Goal: Task Accomplishment & Management: Manage account settings

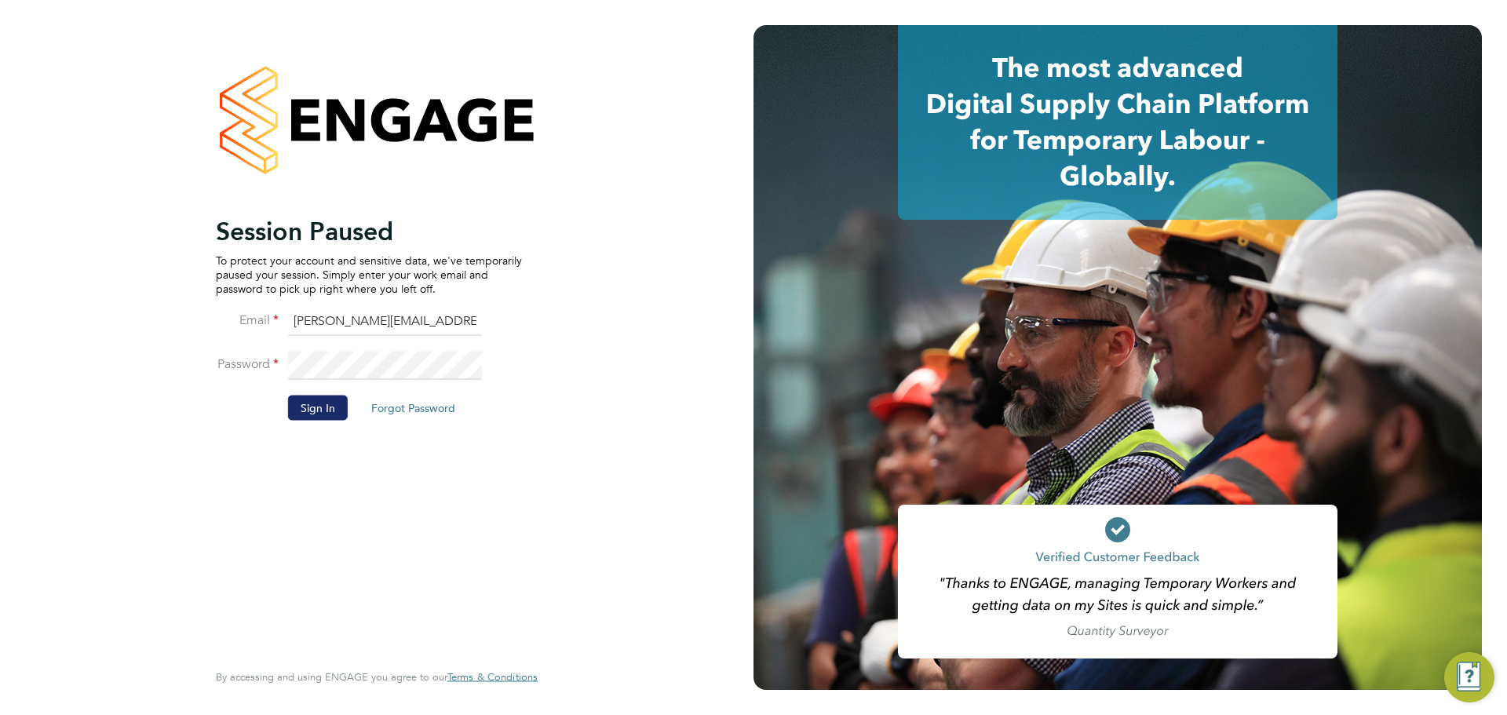
click at [296, 410] on button "Sign In" at bounding box center [318, 407] width 60 height 25
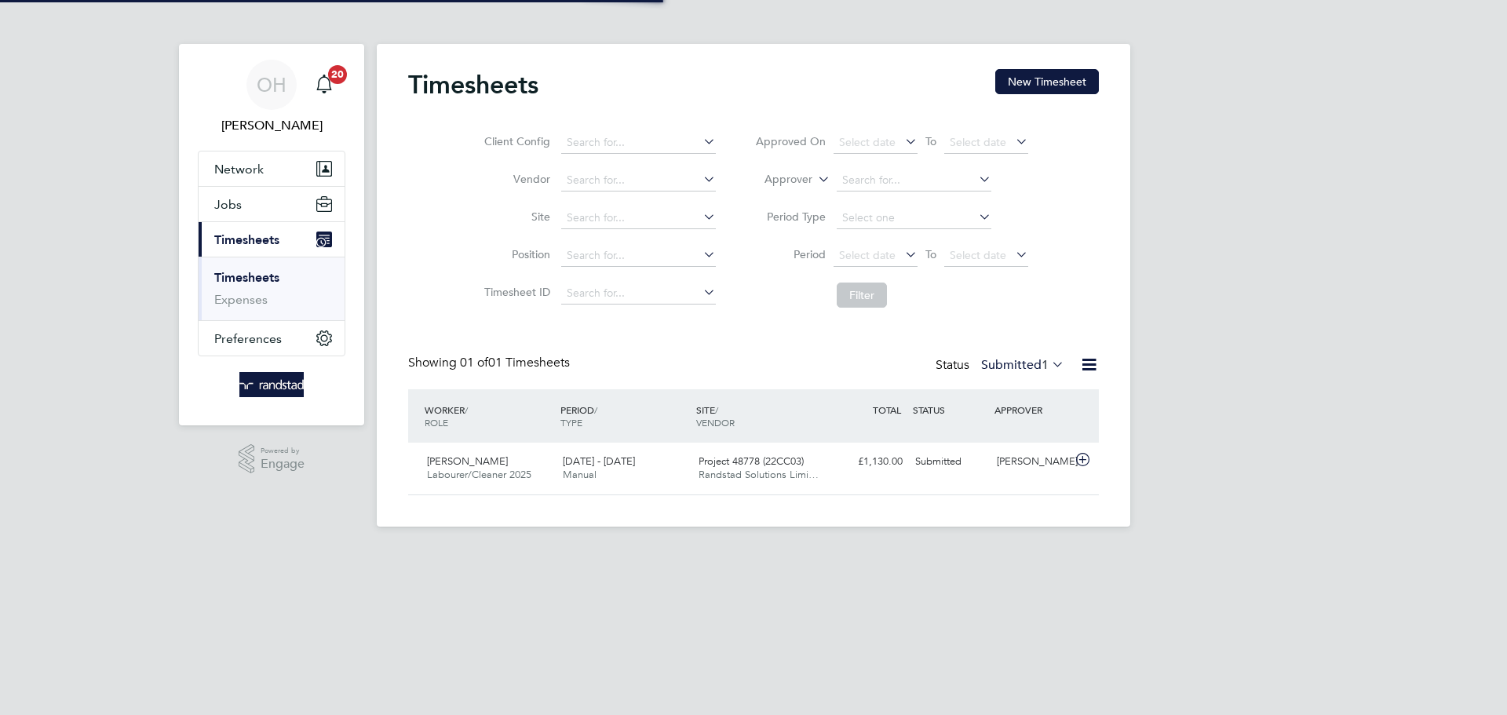
scroll to position [40, 137]
click at [364, 552] on html "OH Oliver Hunka Notifications 20 Applications: Network Businesses Sites Workers…" at bounding box center [753, 276] width 1507 height 552
click at [244, 205] on button "Jobs" at bounding box center [272, 204] width 146 height 35
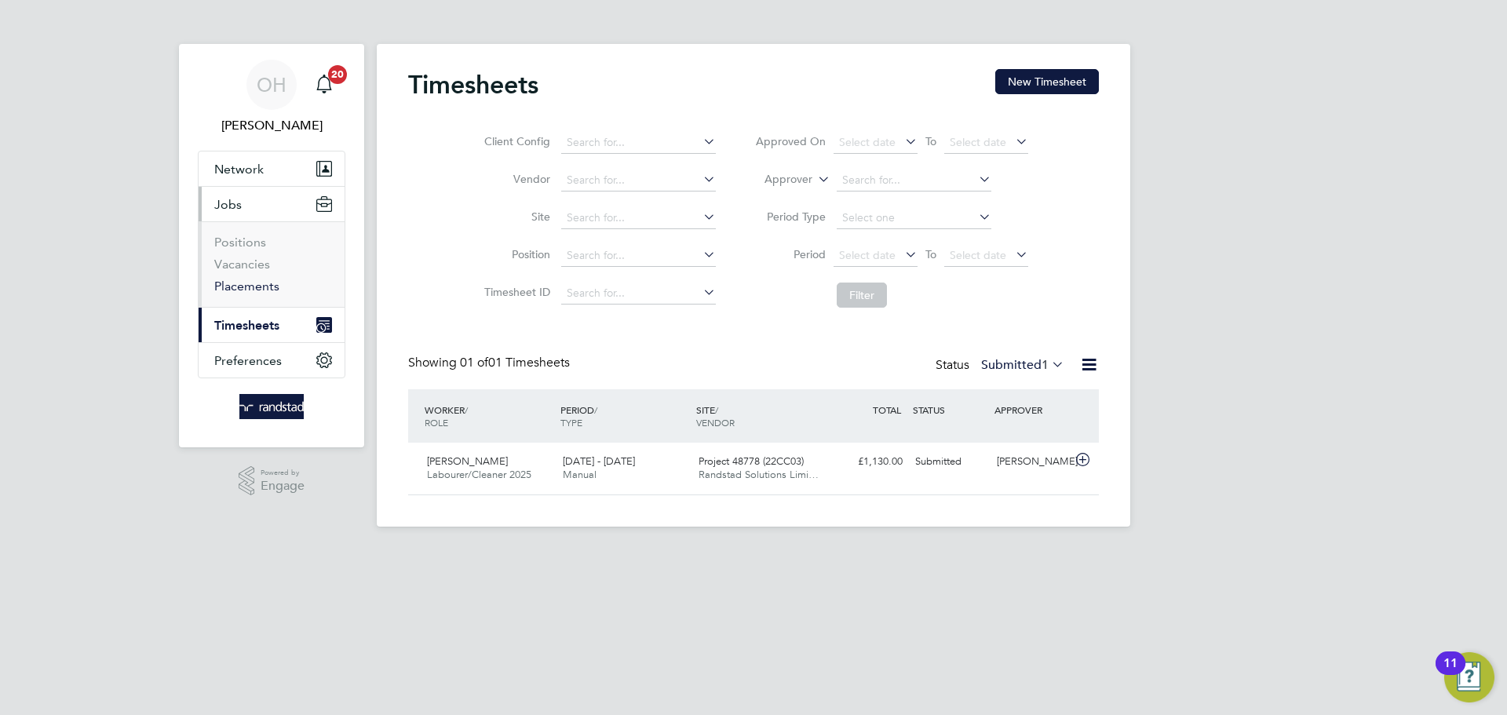
click at [241, 289] on link "Placements" at bounding box center [246, 286] width 65 height 15
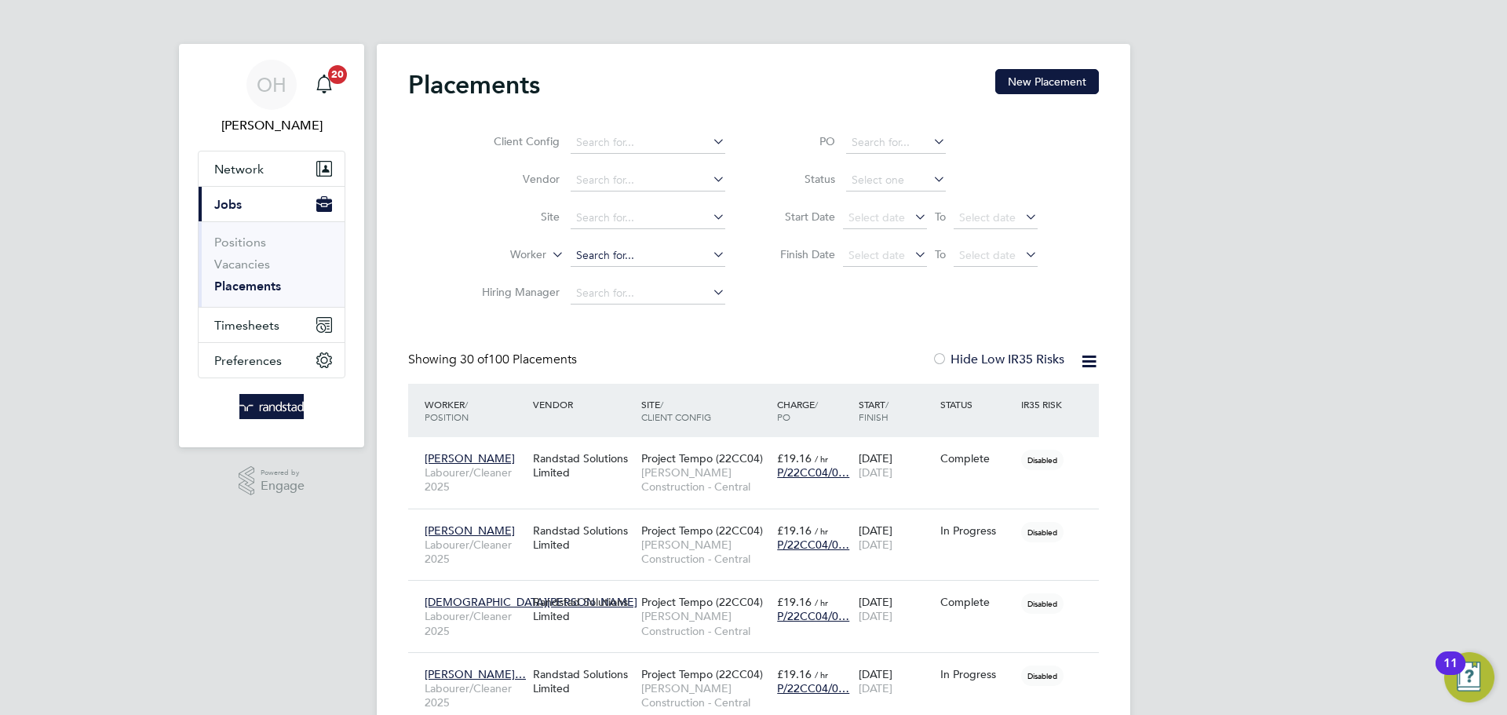
click at [600, 251] on input at bounding box center [648, 256] width 155 height 22
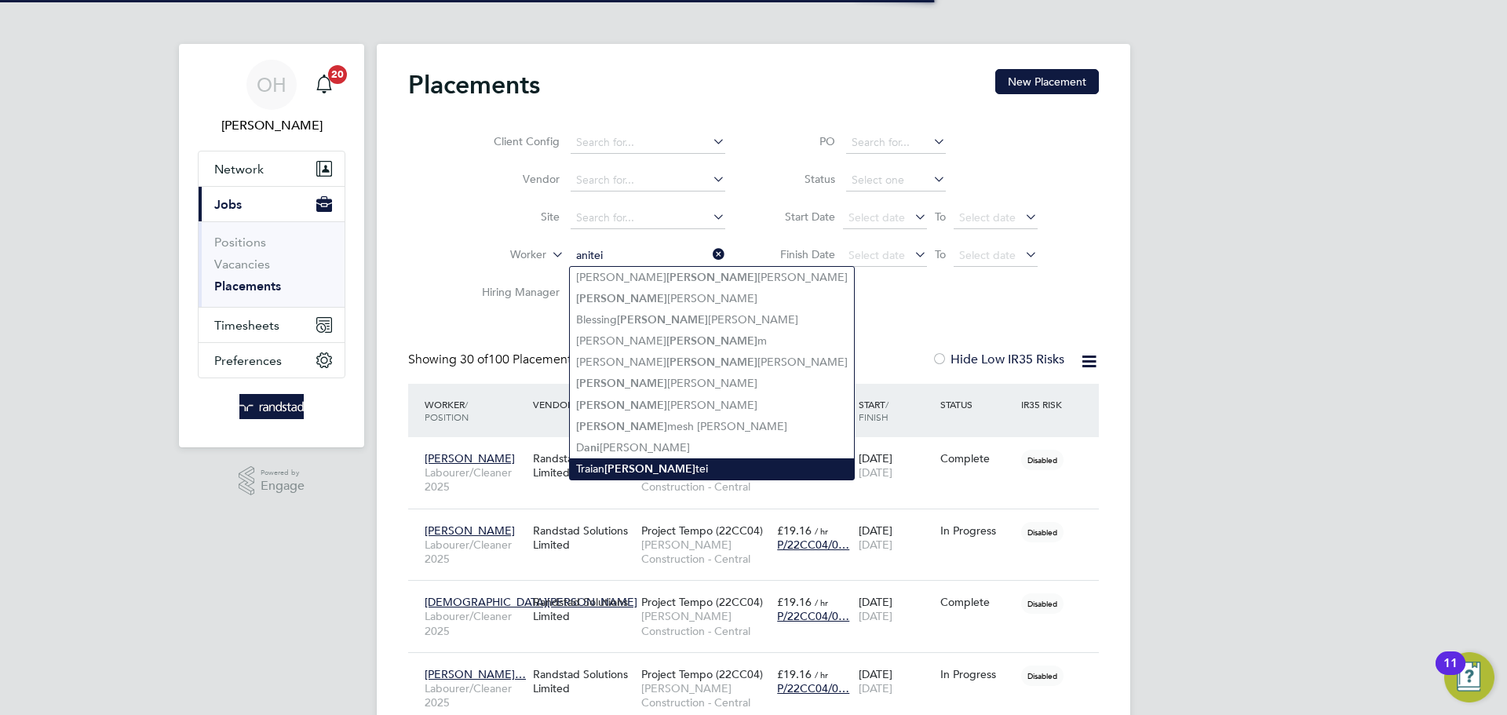
type input "anitei"
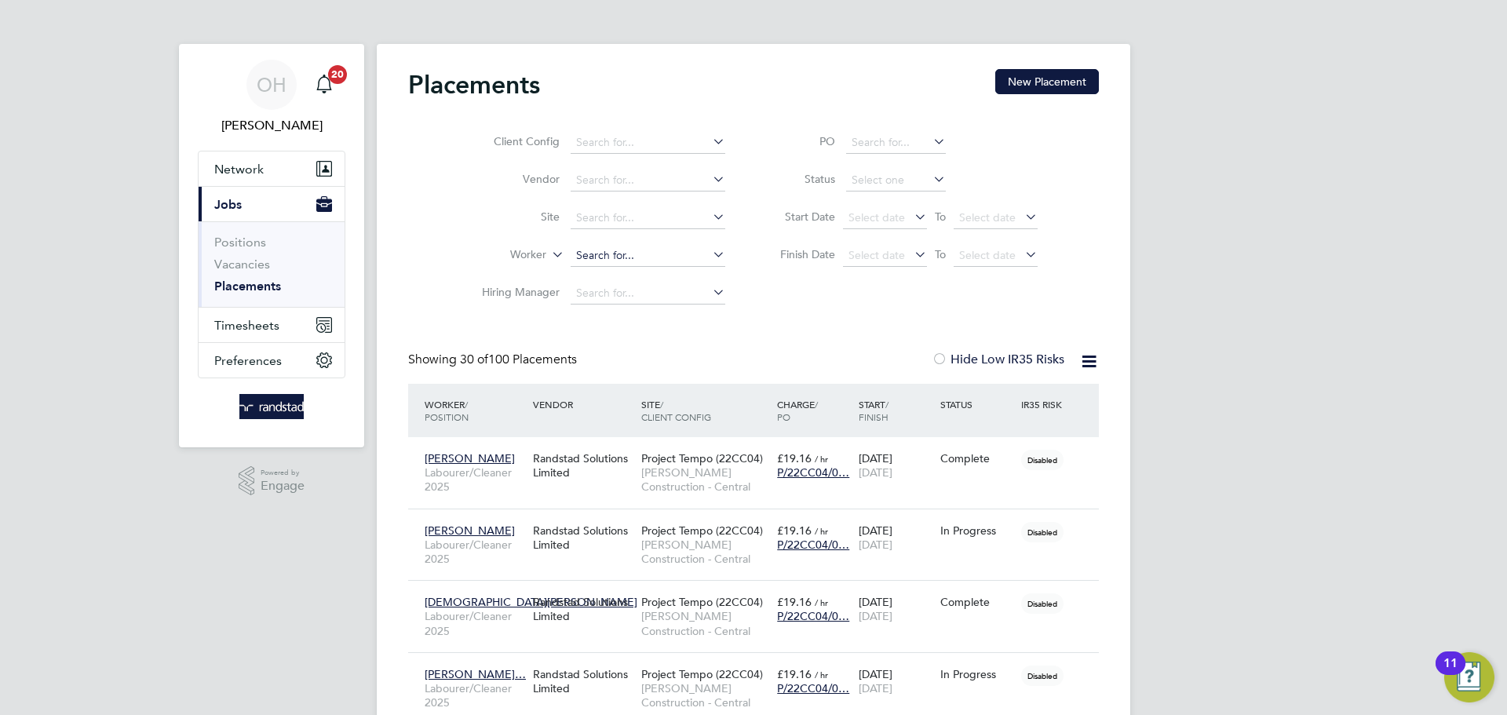
click at [620, 250] on input at bounding box center [648, 256] width 155 height 22
click at [628, 279] on b "Anitei" at bounding box center [667, 277] width 125 height 13
type input "[PERSON_NAME][DEMOGRAPHIC_DATA]"
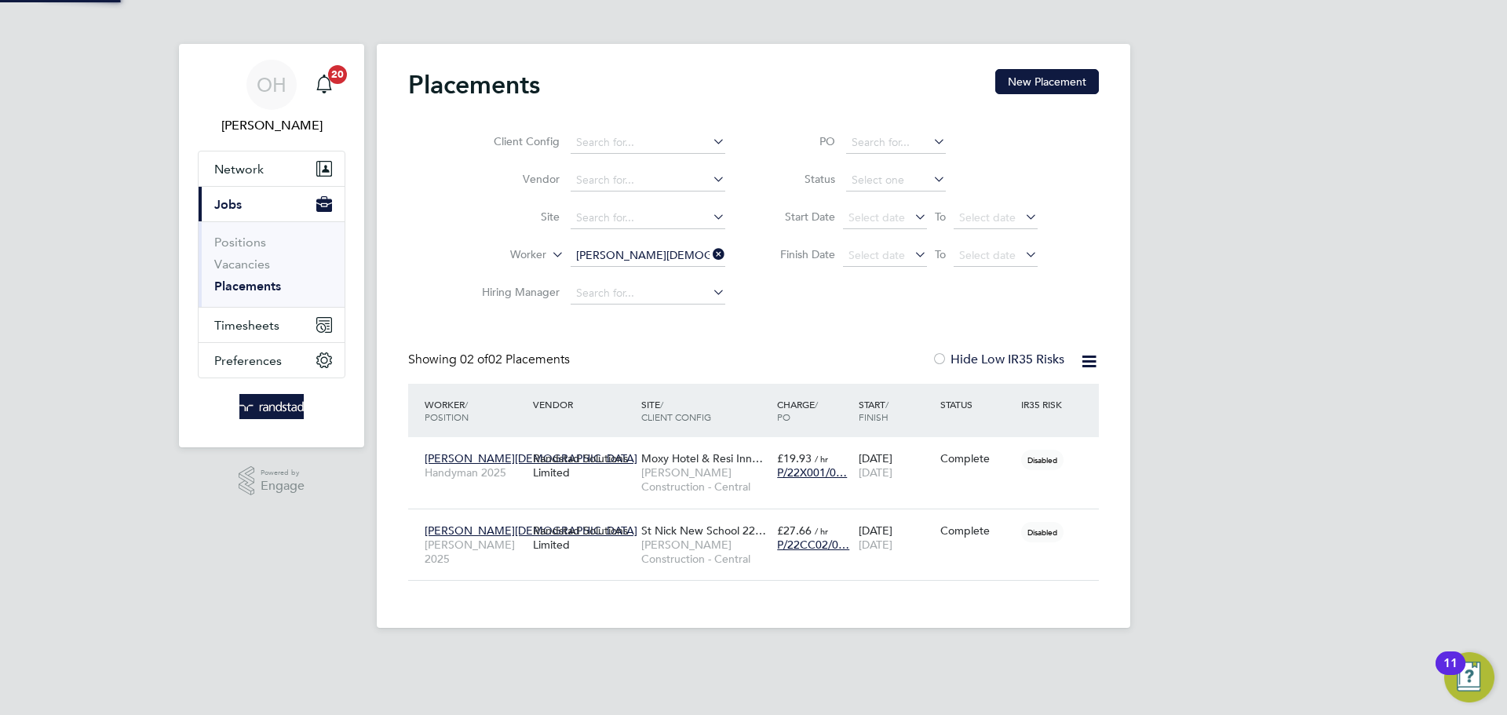
scroll to position [59, 137]
click at [972, 556] on div "Traian Anitei Carpenter 2025 Randstad Solutions Limited St Nick New School 22… …" at bounding box center [753, 545] width 691 height 72
click at [973, 551] on div "Traian Anitei Carpenter 2025 Randstad Solutions Limited St Nick New School 22… …" at bounding box center [753, 545] width 691 height 72
click at [999, 524] on div "Complete" at bounding box center [978, 531] width 74 height 14
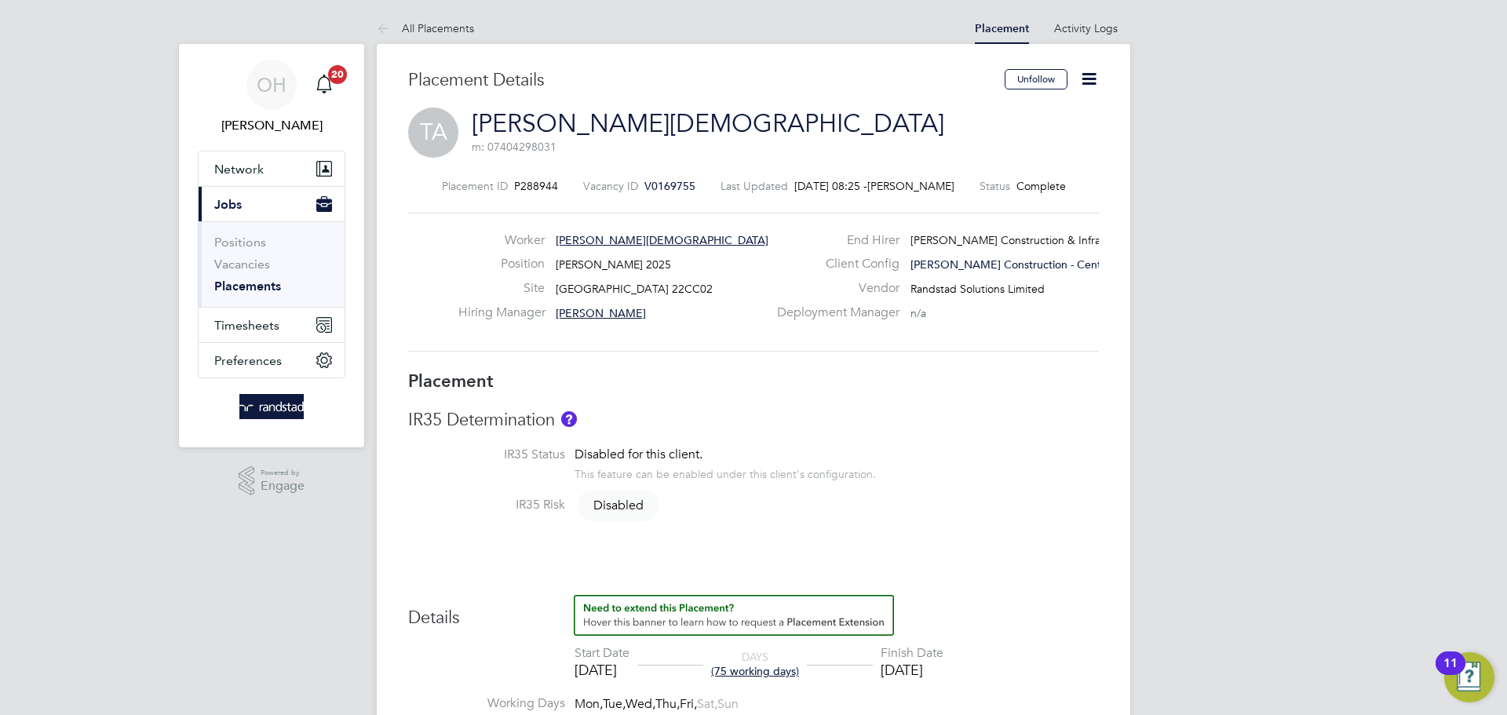
click at [1087, 79] on icon at bounding box center [1089, 79] width 20 height 20
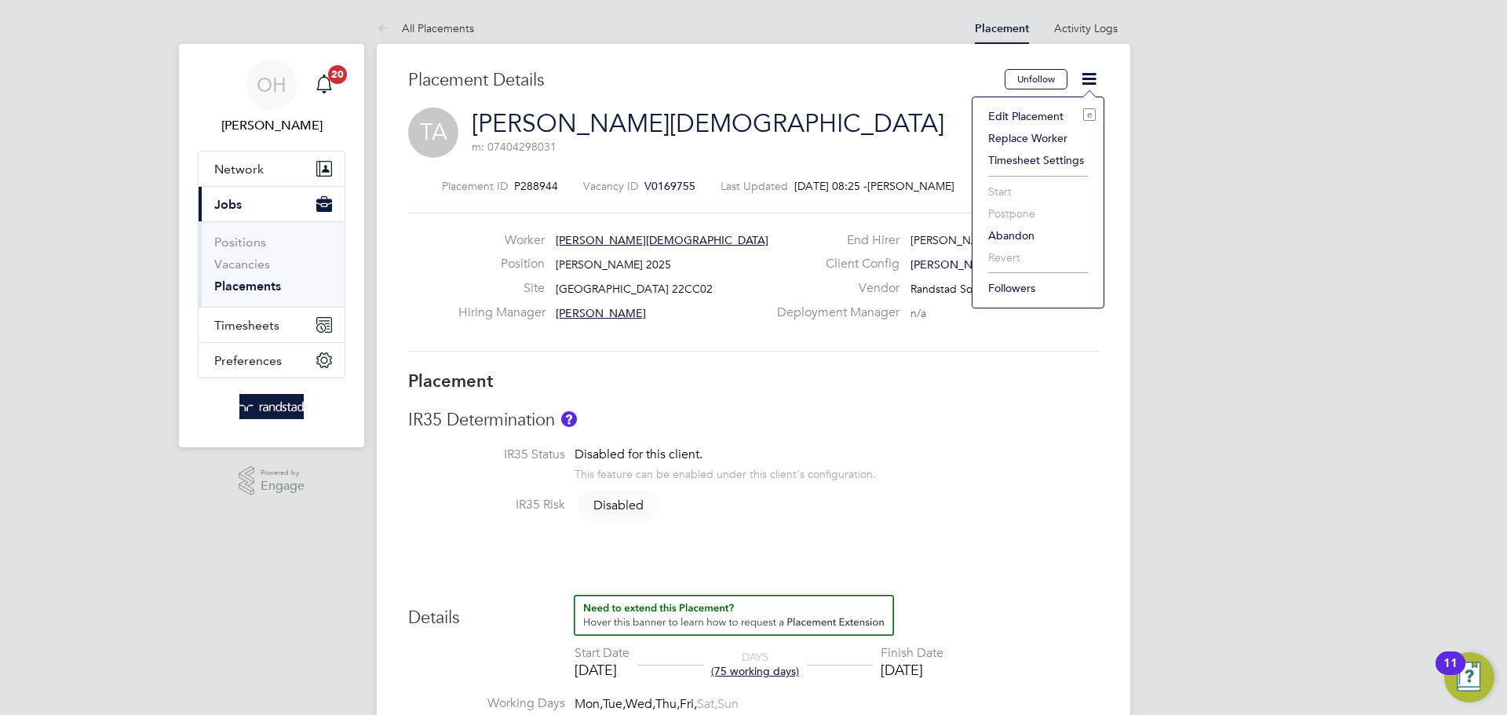
click at [1045, 112] on li "Edit Placement e" at bounding box center [1038, 116] width 115 height 22
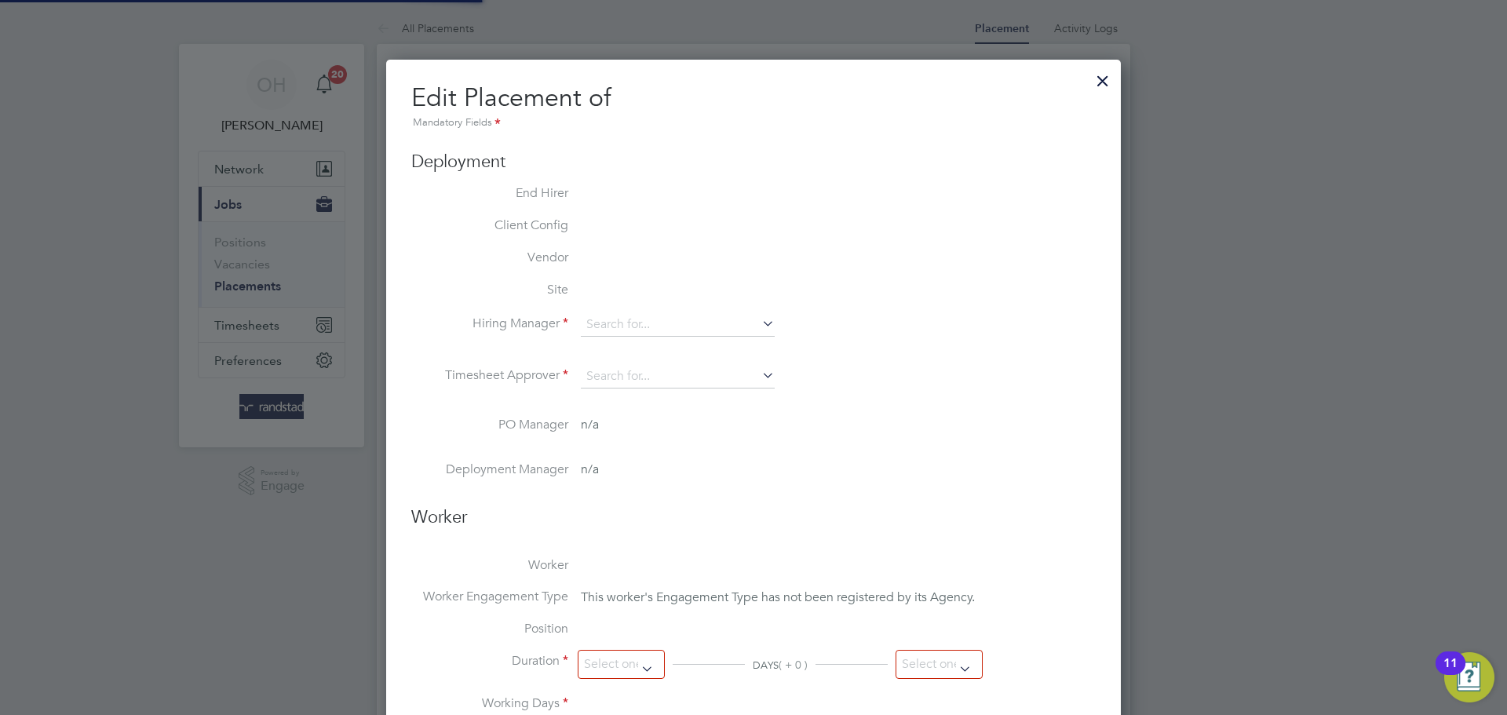
type input "[PERSON_NAME]"
type input "[DATE]"
type input "08:00"
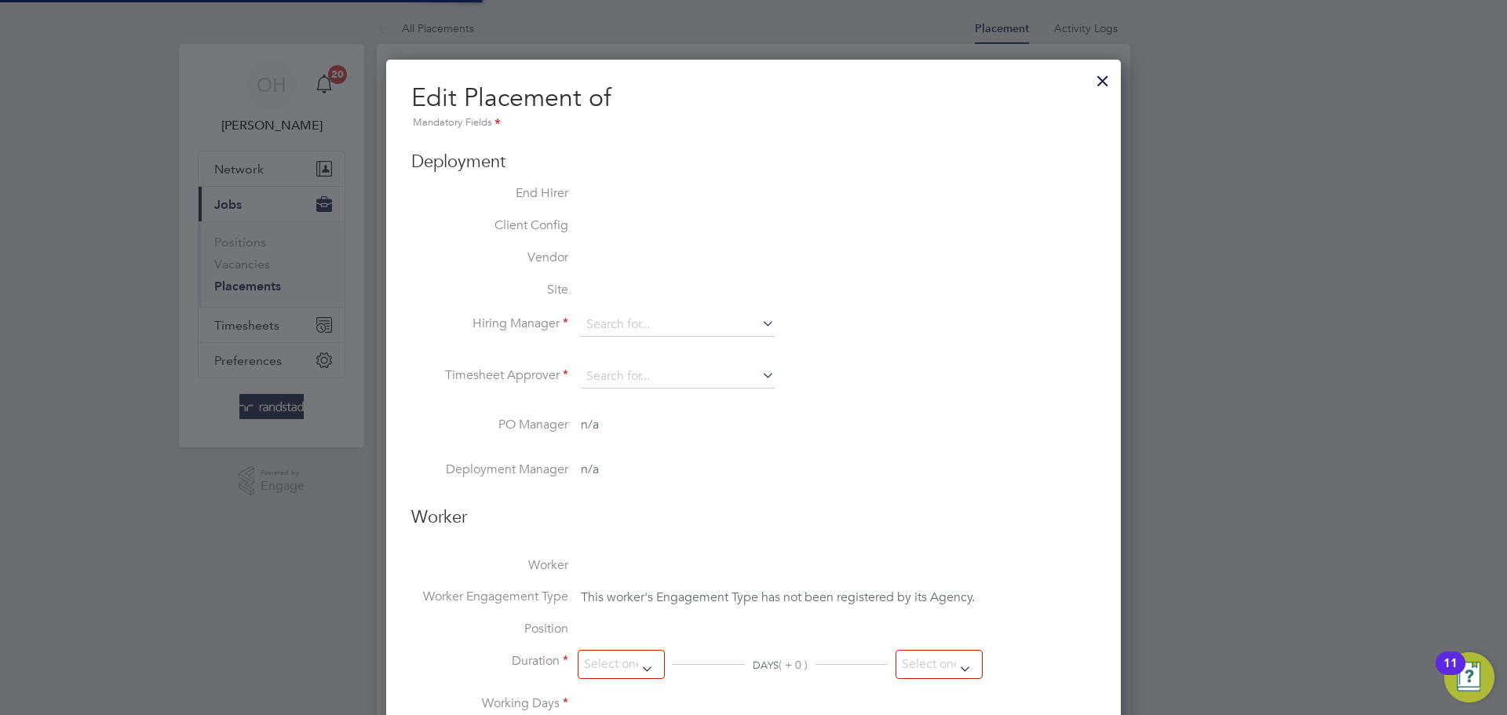
type input "17:00"
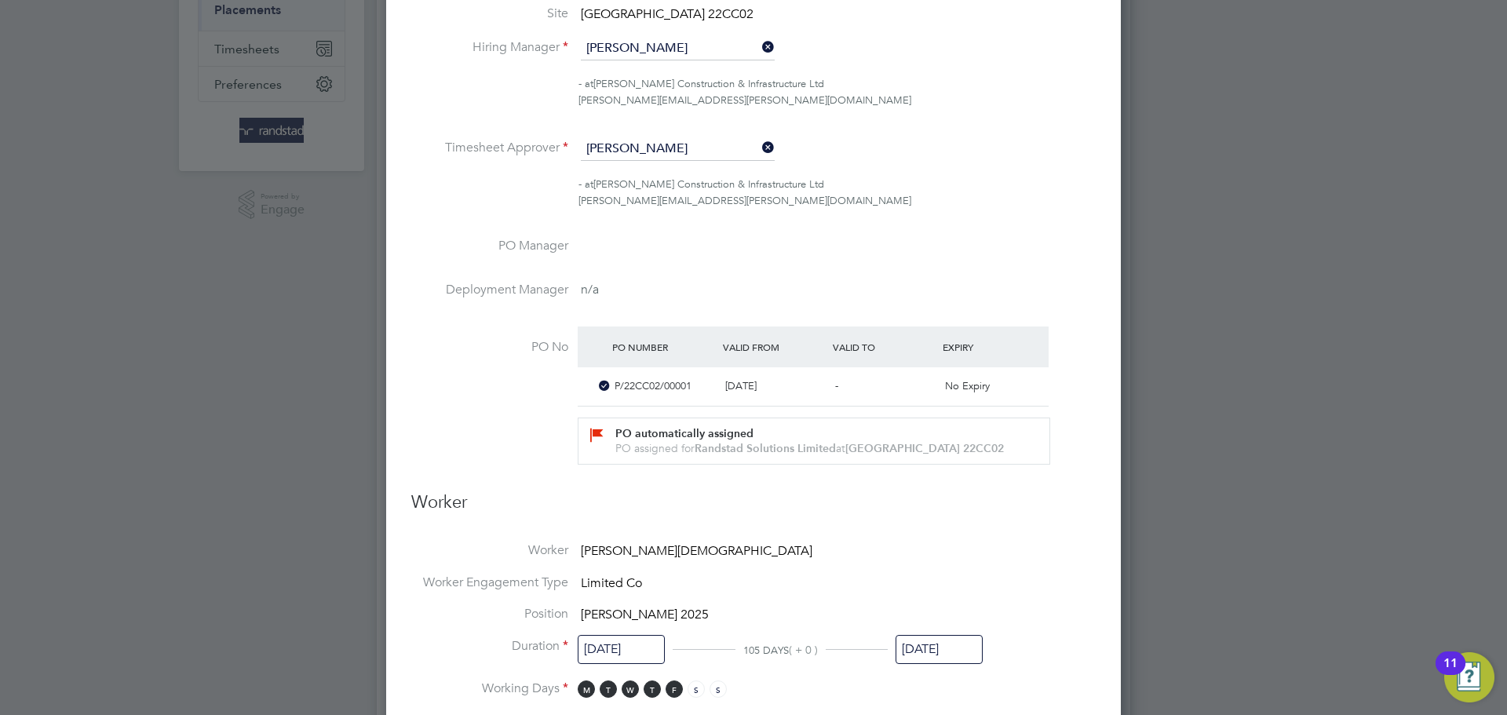
click at [950, 652] on input "[DATE]" at bounding box center [939, 649] width 87 height 29
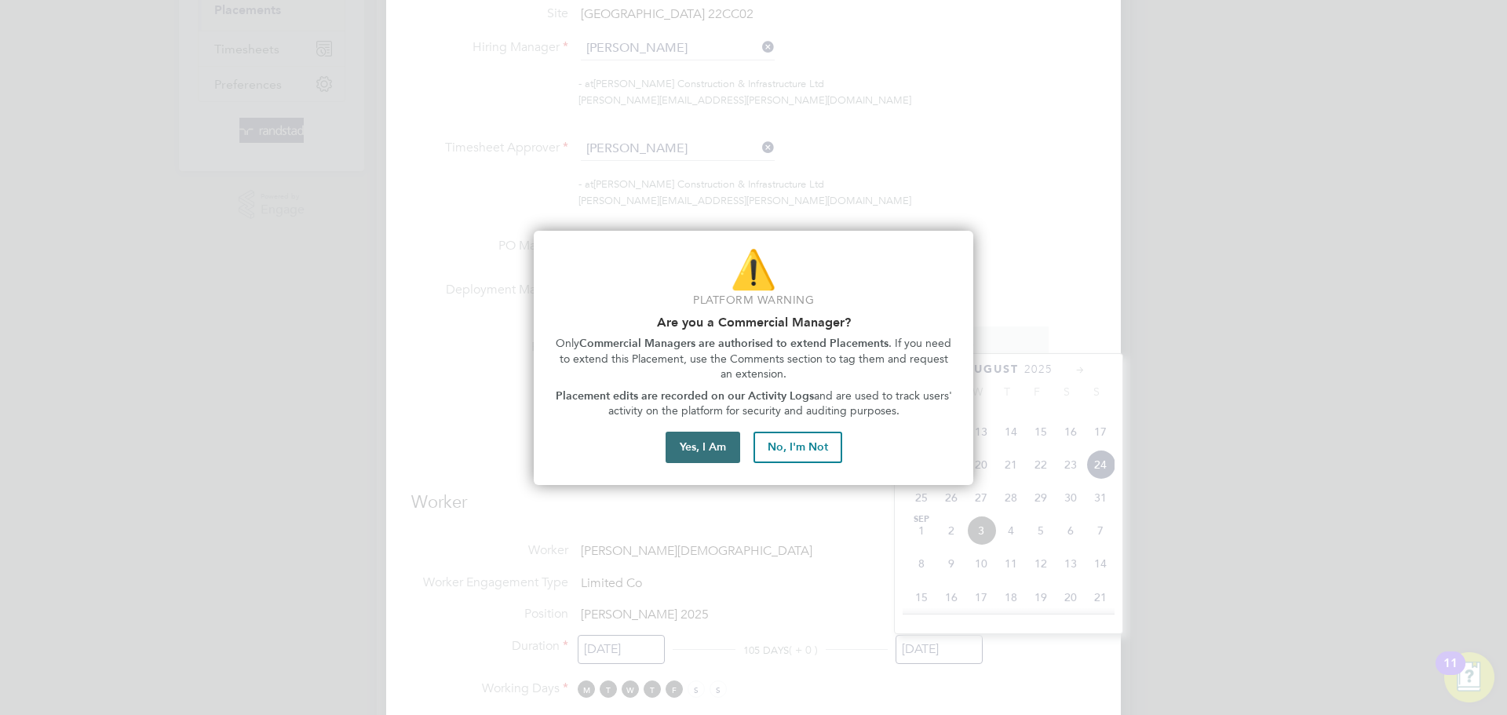
click at [722, 447] on button "Yes, I Am" at bounding box center [703, 447] width 75 height 31
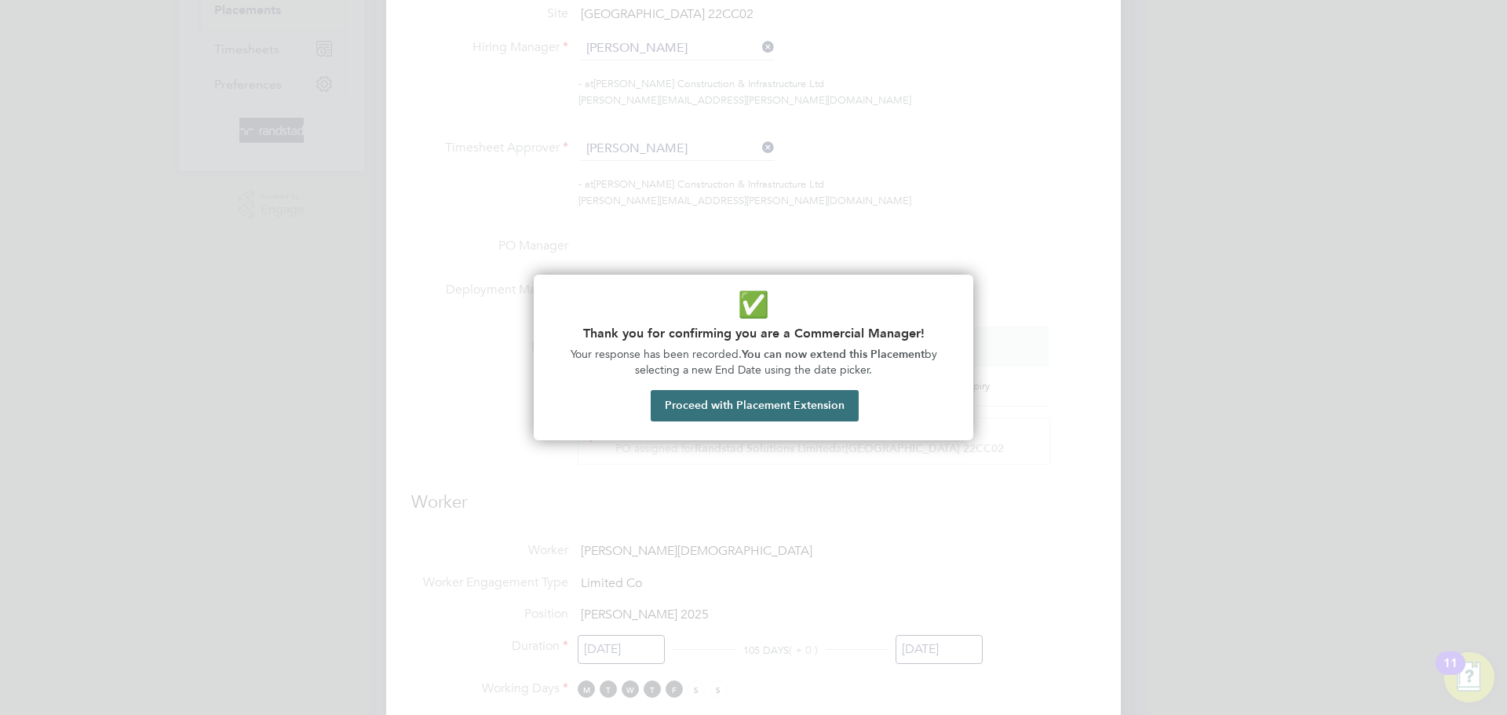
click at [729, 406] on button "Proceed with Placement Extension" at bounding box center [755, 405] width 208 height 31
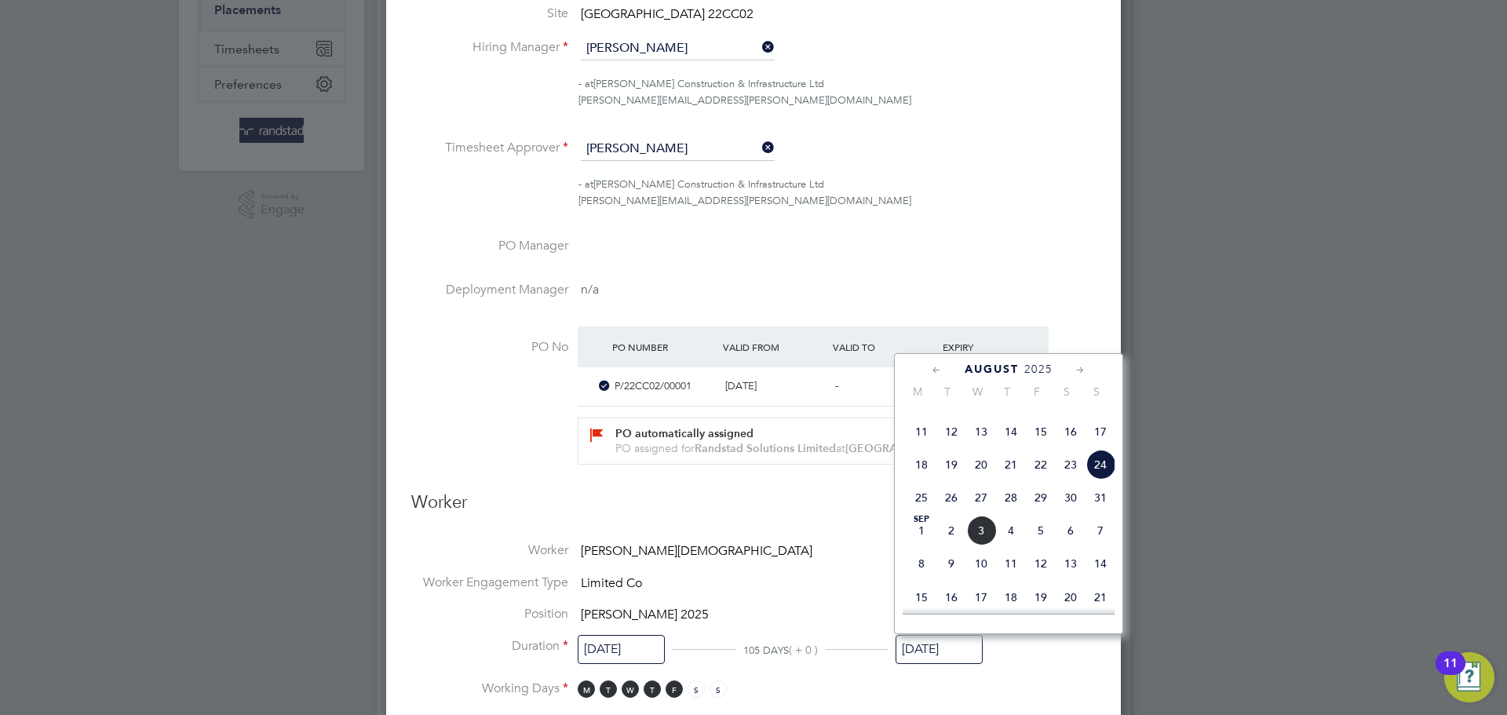
click at [1106, 579] on span "14" at bounding box center [1101, 564] width 30 height 30
type input "[DATE]"
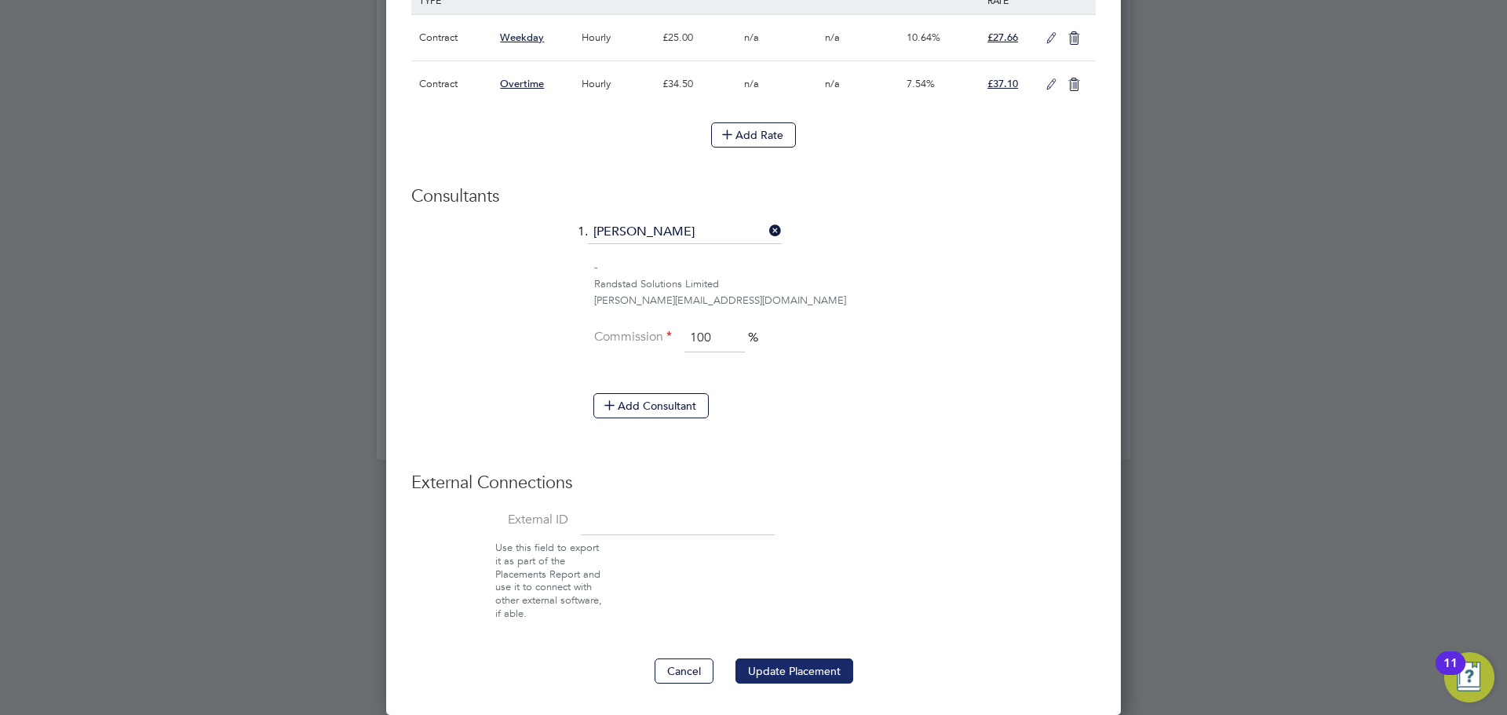
click at [788, 671] on button "Update Placement" at bounding box center [795, 671] width 118 height 25
